Goal: Information Seeking & Learning: Find specific fact

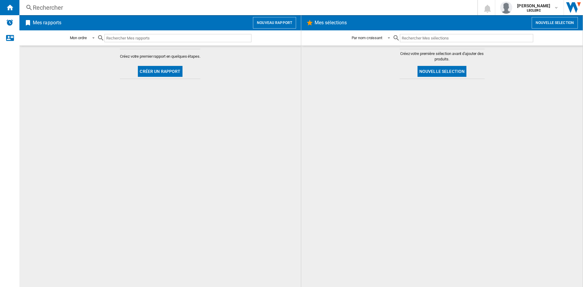
click at [166, 69] on button "Créer un rapport" at bounding box center [160, 71] width 44 height 11
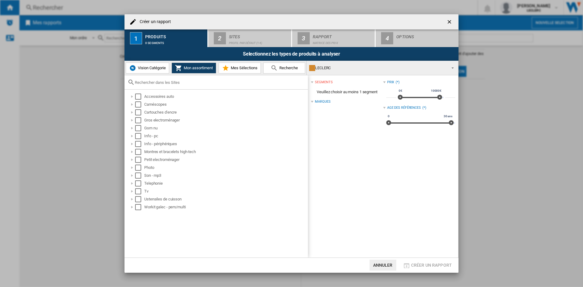
click at [452, 19] on ng-md-icon "getI18NText('BUTTONS.CLOSE_DIALOG')" at bounding box center [449, 22] width 7 height 7
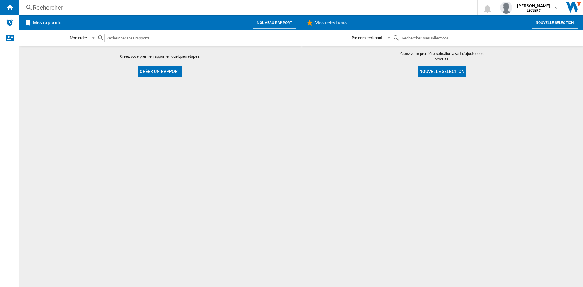
click at [101, 5] on div "Rechercher" at bounding box center [247, 7] width 429 height 9
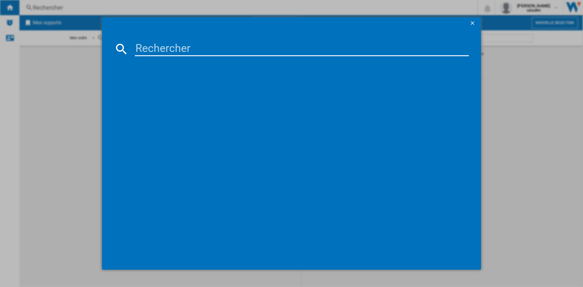
click at [183, 50] on input at bounding box center [302, 49] width 334 height 15
paste input "8059019053226"
type input "8059019053226"
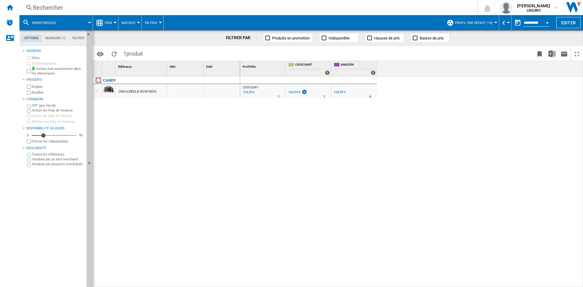
click at [132, 7] on div "Rechercher" at bounding box center [247, 7] width 429 height 9
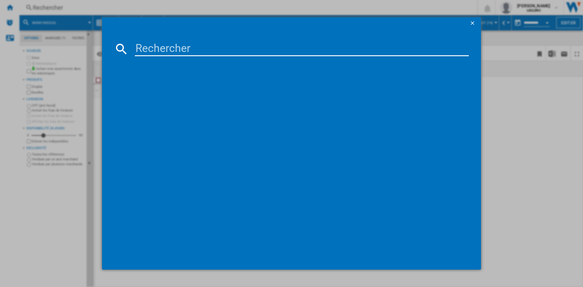
type input "8059019053219"
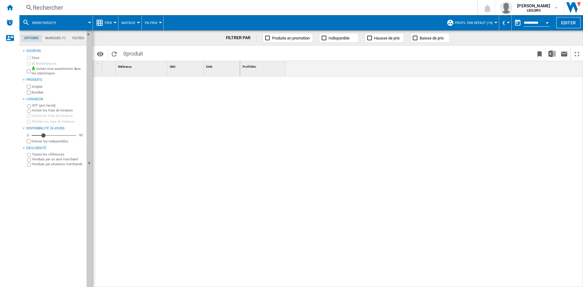
click at [70, 5] on div "Rechercher" at bounding box center [247, 7] width 429 height 9
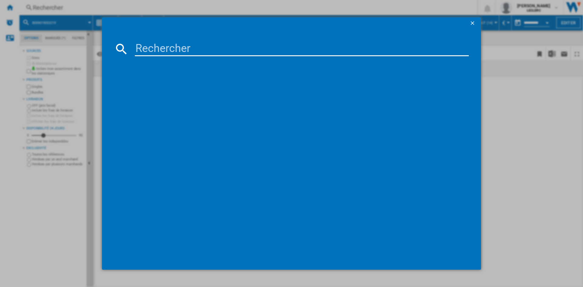
type input "8059019053226"
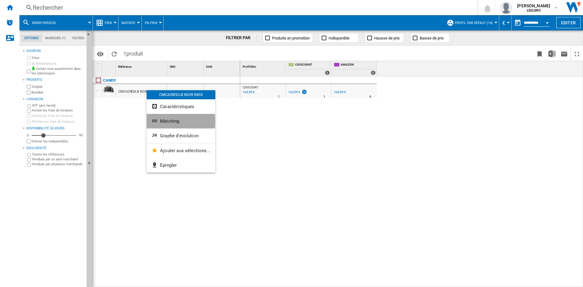
click at [176, 121] on span "Matching" at bounding box center [169, 120] width 19 height 5
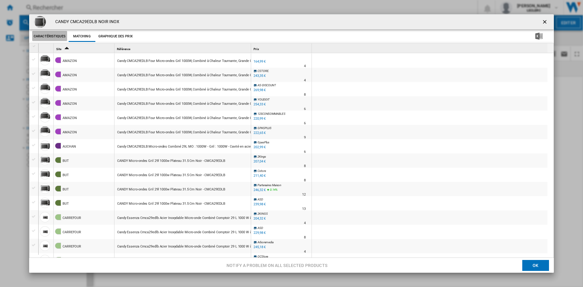
click at [56, 37] on button "Caractéristiques" at bounding box center [49, 36] width 35 height 11
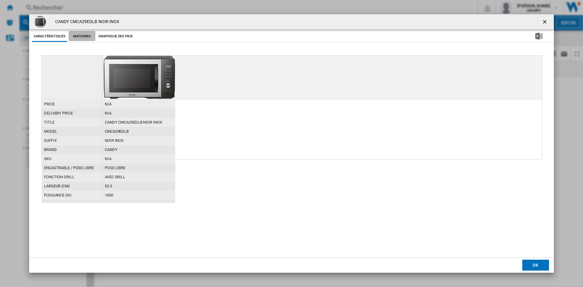
click at [81, 36] on button "Matching" at bounding box center [82, 36] width 27 height 11
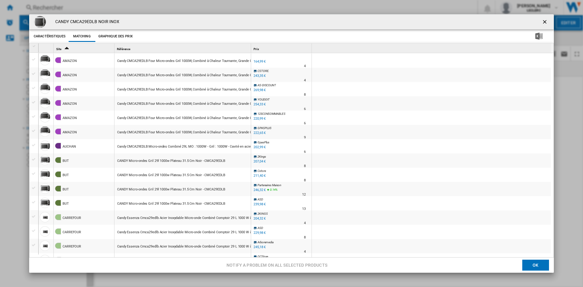
click at [542, 24] on ng-md-icon "getI18NText('BUTTONS.CLOSE_DIALOG')" at bounding box center [545, 22] width 7 height 7
